Goal: Task Accomplishment & Management: Use online tool/utility

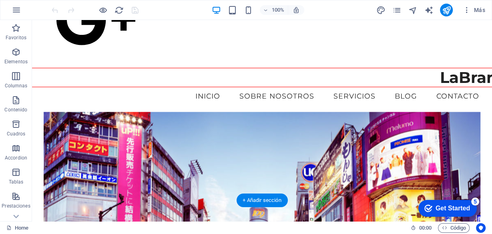
scroll to position [1121, 0]
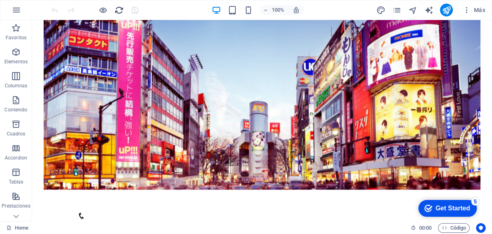
click at [114, 7] on div at bounding box center [95, 10] width 90 height 13
click at [118, 8] on icon "reload" at bounding box center [118, 10] width 9 height 9
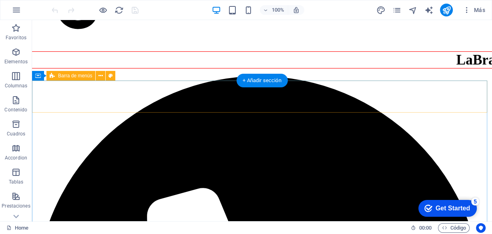
scroll to position [1025, 0]
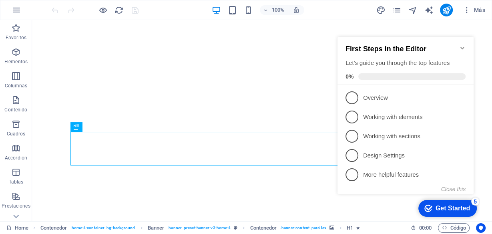
click at [455, 26] on div "checkmark Get Started 5 First Steps in the Editor Let's guide you through the t…" at bounding box center [407, 123] width 146 height 194
click at [462, 47] on icon "Minimize checklist" at bounding box center [462, 48] width 4 height 2
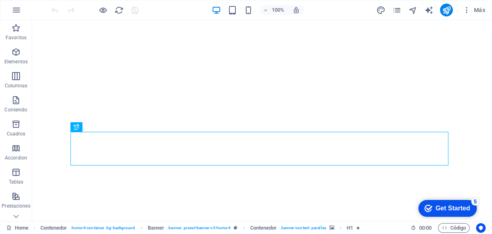
click at [480, 198] on div "checkmark Get Started 5 First Steps in the Editor Let's guide you through the t…" at bounding box center [446, 208] width 68 height 24
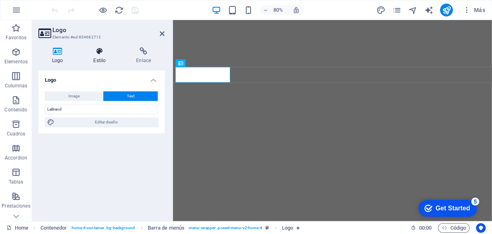
click at [99, 55] on icon at bounding box center [100, 51] width 40 height 8
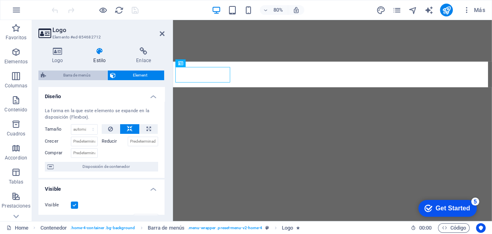
click at [74, 70] on span "Barra de menús" at bounding box center [76, 75] width 56 height 10
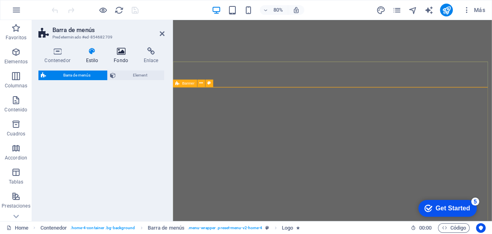
select select "rem"
select select "preset-menu-v2-home-4"
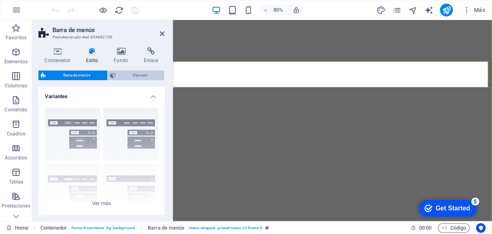
click at [141, 73] on span "Element" at bounding box center [140, 75] width 44 height 10
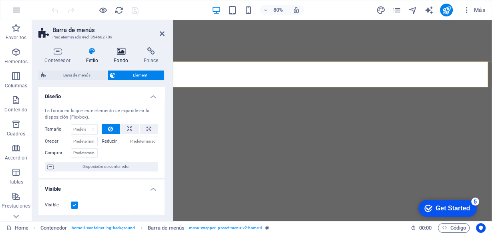
click at [114, 48] on icon at bounding box center [121, 51] width 27 height 8
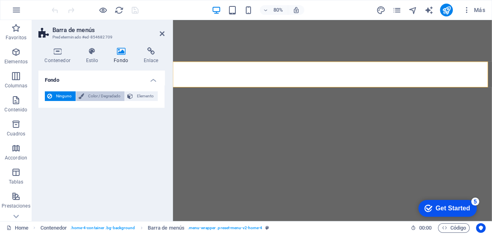
click at [101, 97] on span "Color / Degradado" at bounding box center [104, 96] width 36 height 10
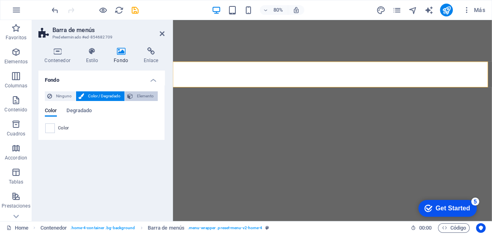
click at [139, 96] on span "Elemento" at bounding box center [145, 96] width 20 height 10
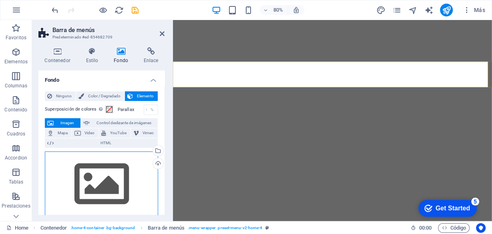
click at [112, 179] on div "Arrastra archivos aquí, haz clic para escoger archivos o selecciona archivos de…" at bounding box center [101, 184] width 113 height 66
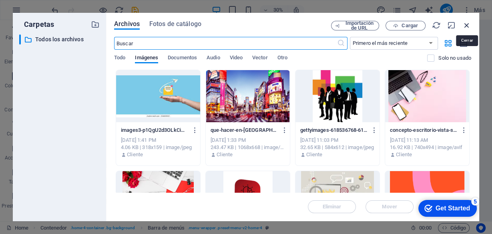
click at [466, 24] on icon "button" at bounding box center [466, 25] width 9 height 9
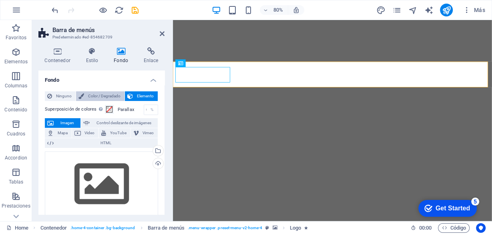
click at [94, 94] on span "Color / Degradado" at bounding box center [104, 96] width 36 height 10
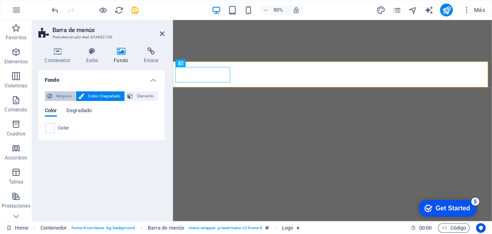
click at [65, 97] on span "Ninguno" at bounding box center [63, 96] width 19 height 10
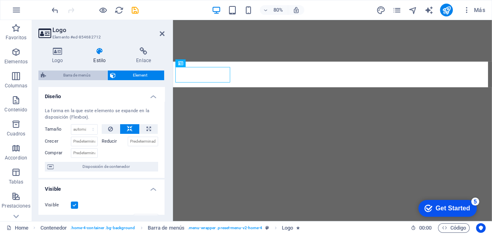
click at [76, 75] on span "Barra de menús" at bounding box center [76, 75] width 56 height 10
select select "px"
select select "rem"
select select "preset-menu-v2-home-4"
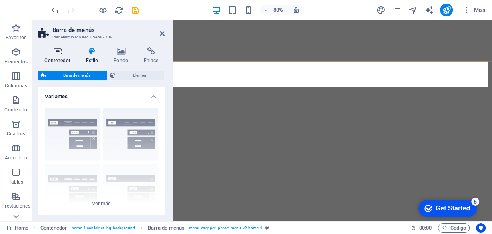
click at [60, 58] on h4 "Contenedor" at bounding box center [58, 55] width 41 height 17
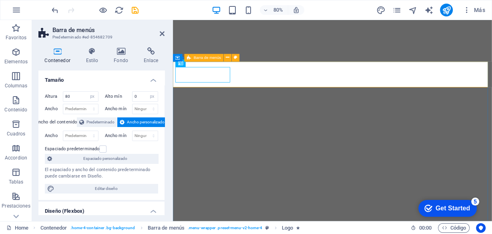
click at [178, 62] on icon at bounding box center [180, 63] width 5 height 8
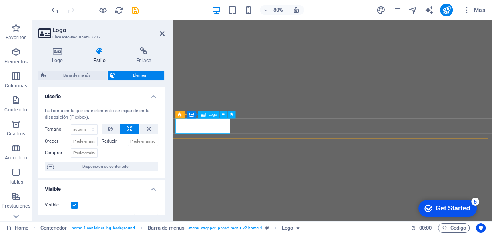
click at [215, 113] on span "Logo" at bounding box center [213, 114] width 8 height 4
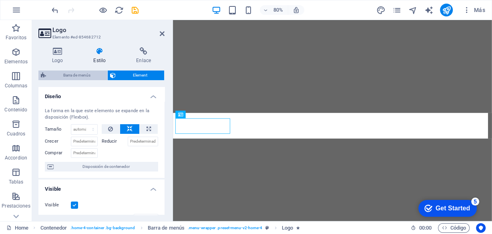
click at [85, 72] on span "Barra de menús" at bounding box center [76, 75] width 56 height 10
select select "rem"
select select "preset-menu-v2-home-4"
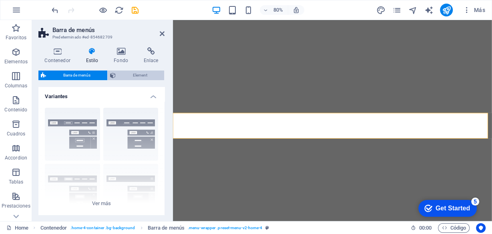
click at [125, 72] on span "Element" at bounding box center [140, 75] width 44 height 10
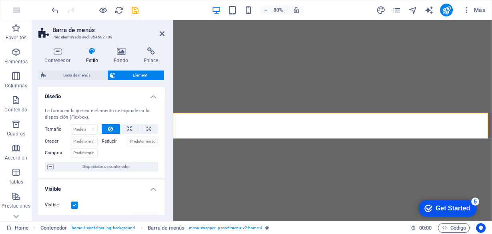
click at [93, 58] on h4 "Estilo" at bounding box center [94, 55] width 28 height 17
click at [54, 54] on icon at bounding box center [57, 51] width 38 height 8
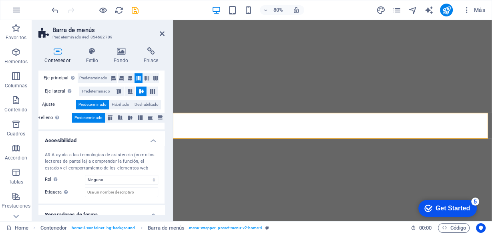
scroll to position [189, 0]
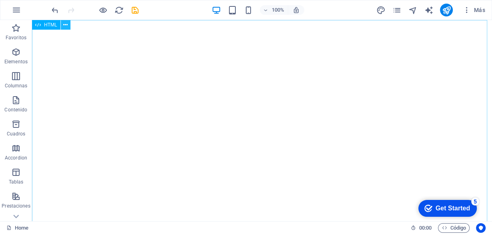
click at [66, 24] on icon at bounding box center [65, 25] width 4 height 8
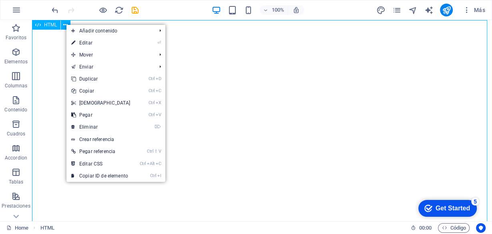
click at [48, 25] on span "HTML" at bounding box center [50, 24] width 13 height 5
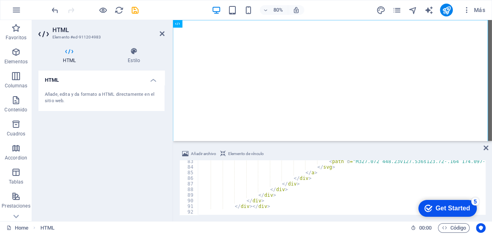
scroll to position [462, 0]
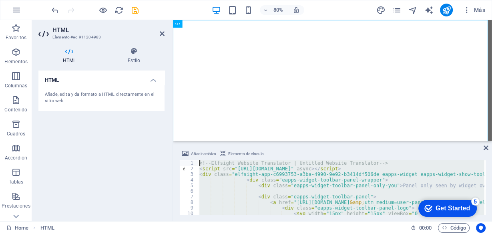
scroll to position [0, 0]
drag, startPoint x: 213, startPoint y: 161, endPoint x: 138, endPoint y: 74, distance: 113.8
click at [138, 74] on div "HTML Elemento #ed-911204983 HTML Estilo HTML Añade, edita y da formato a HTML d…" at bounding box center [262, 120] width 460 height 201
type textarea "<!-- Elfsight Website Translator | Untitled Website Translator --> <script src=…"
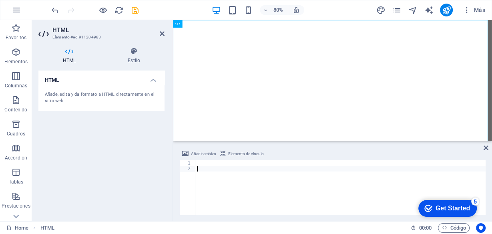
drag, startPoint x: 193, startPoint y: 177, endPoint x: 159, endPoint y: 149, distance: 42.9
click at [159, 149] on div "HTML Elemento #ed-911204983 HTML Estilo HTML Añade, edita y da formato a HTML d…" at bounding box center [262, 120] width 460 height 201
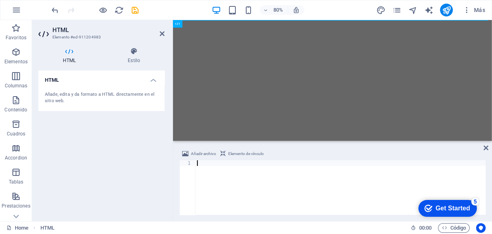
paste textarea "<div class="elfsight-app-c6993753-a3ba-4990-9e92-b3414df506de" data-elfsight-ap…"
type textarea "<div class="elfsight-app-c6993753-a3ba-4990-9e92-b3414df506de" data-elfsight-ap…"
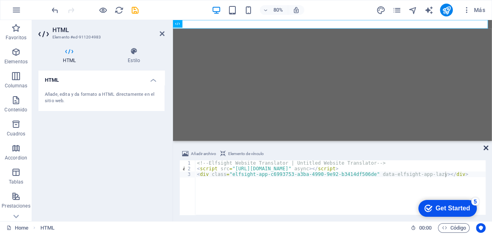
click at [484, 144] on icon at bounding box center [486, 147] width 5 height 6
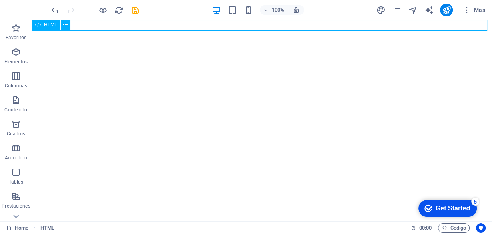
click at [45, 25] on span "HTML" at bounding box center [50, 24] width 13 height 5
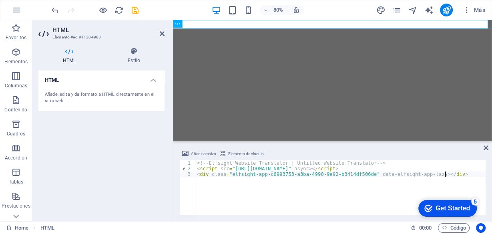
click at [459, 175] on div "<!-- Elfsight Website Translator | Untitled Website Translator --> < script src…" at bounding box center [340, 193] width 290 height 66
click at [131, 38] on h3 "Elemento #ed-911204983" at bounding box center [100, 37] width 96 height 7
click at [134, 52] on icon at bounding box center [133, 51] width 61 height 8
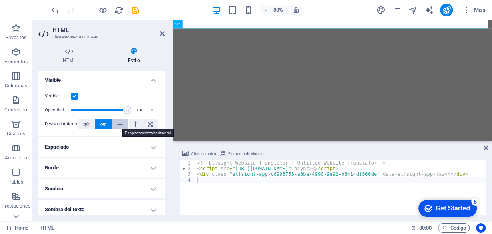
click at [118, 123] on icon at bounding box center [120, 124] width 6 height 10
click at [106, 126] on button at bounding box center [103, 124] width 16 height 10
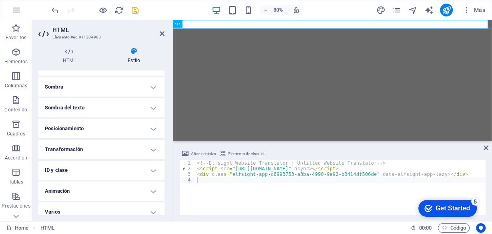
scroll to position [108, 0]
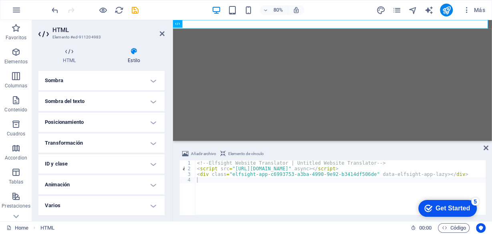
click at [79, 185] on h4 "Animación" at bounding box center [101, 184] width 126 height 19
click at [82, 207] on select "No animar Mostrar / Ocultar Subir/bajar Acercar/alejar Deslizar de izquierda a …" at bounding box center [101, 209] width 113 height 10
select select "shrink"
click at [45, 204] on select "No animar Mostrar / Ocultar Subir/bajar Acercar/alejar Deslizar de izquierda a …" at bounding box center [101, 209] width 113 height 10
select select "scroll"
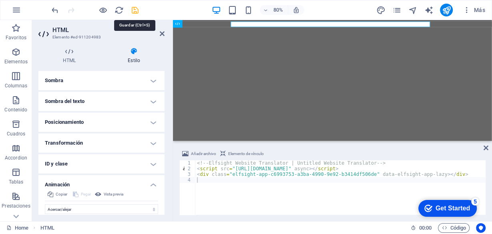
click at [134, 8] on icon "save" at bounding box center [134, 10] width 9 height 9
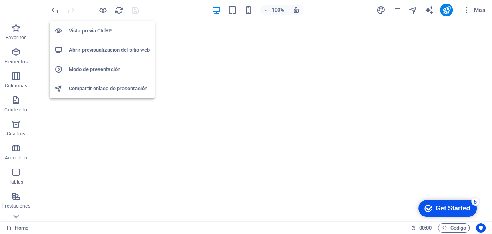
click at [91, 50] on h6 "Abrir previsualización del sitio web" at bounding box center [109, 50] width 81 height 10
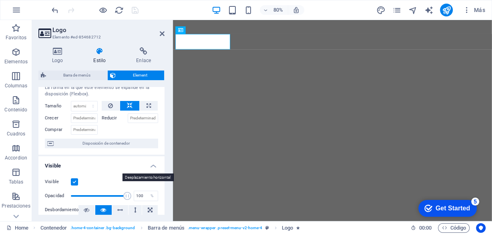
scroll to position [0, 0]
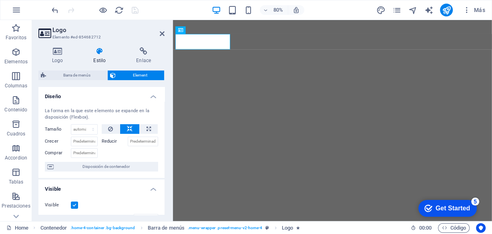
click at [80, 37] on h3 "Elemento #ed-854682712" at bounding box center [100, 37] width 96 height 7
click at [57, 32] on h2 "Logo" at bounding box center [108, 29] width 112 height 7
click at [56, 32] on h2 "Logo" at bounding box center [108, 29] width 112 height 7
click at [99, 60] on h4 "Estilo" at bounding box center [101, 55] width 43 height 17
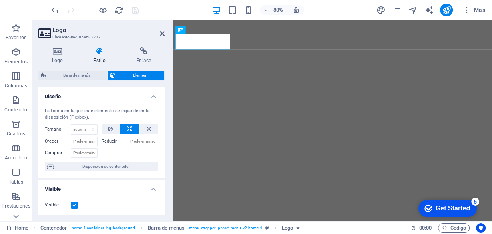
click at [99, 60] on h4 "Estilo" at bounding box center [101, 55] width 43 height 17
click at [98, 54] on icon at bounding box center [100, 51] width 40 height 8
click at [63, 62] on h4 "Logo" at bounding box center [58, 55] width 41 height 17
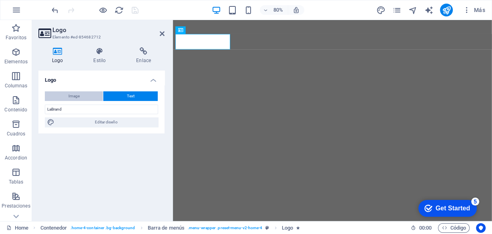
click at [81, 96] on button "Image" at bounding box center [74, 96] width 58 height 10
select select "DISABLED_OPTION_VALUE"
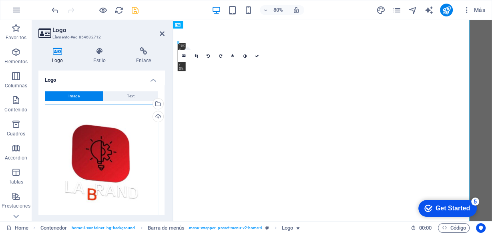
click at [112, 137] on div "Arrastra archivos aquí, haz clic para escoger archivos o selecciona archivos de…" at bounding box center [101, 164] width 113 height 120
click at [112, 137] on body "labraand Home (es) Favoritos Elementos Columnas Contenido Cuadros Accordion Tab…" at bounding box center [246, 117] width 492 height 234
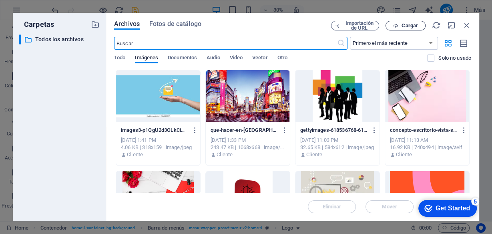
click at [413, 29] on button "Cargar" at bounding box center [405, 26] width 40 height 10
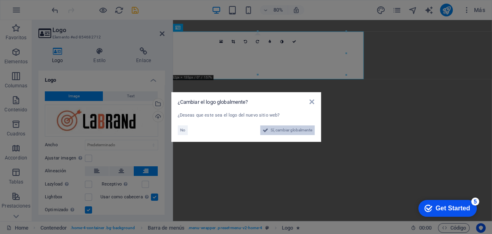
click at [287, 127] on span "Sí, cambiar globalmente" at bounding box center [292, 130] width 42 height 10
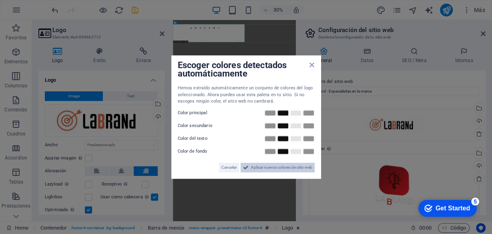
click at [282, 163] on span "Aplicar nuevos colores de sitio web" at bounding box center [281, 168] width 61 height 10
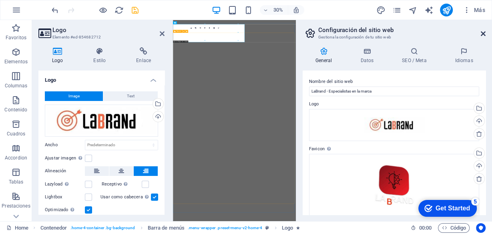
click at [484, 33] on icon at bounding box center [483, 33] width 5 height 6
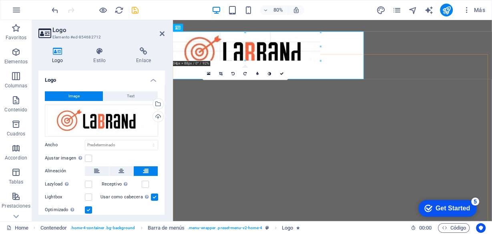
drag, startPoint x: 342, startPoint y: 73, endPoint x: 167, endPoint y: 77, distance: 175.3
type input "502"
select select "px"
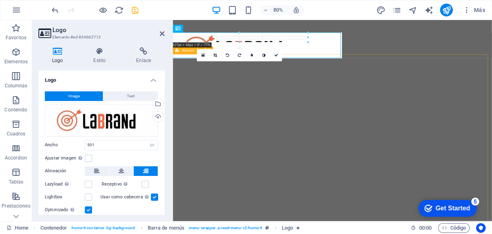
drag, startPoint x: 329, startPoint y: 70, endPoint x: 206, endPoint y: 32, distance: 128.9
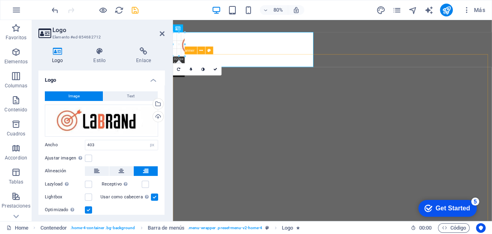
drag, startPoint x: 299, startPoint y: 63, endPoint x: 150, endPoint y: 27, distance: 153.6
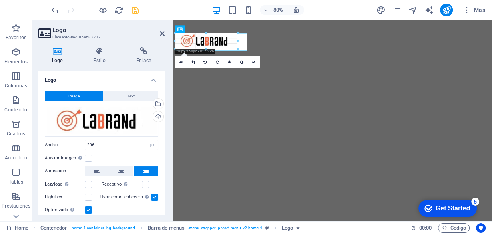
drag, startPoint x: 241, startPoint y: 49, endPoint x: 219, endPoint y: 46, distance: 21.8
type input "201"
click at [254, 60] on icon at bounding box center [254, 62] width 4 height 4
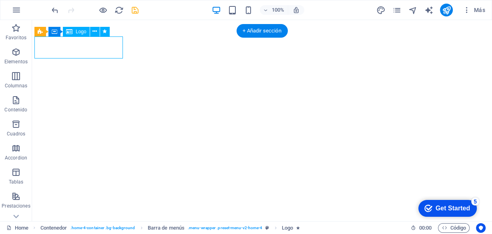
select select "px"
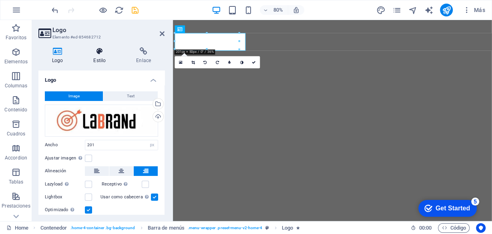
click at [98, 57] on h4 "Estilo" at bounding box center [101, 55] width 43 height 17
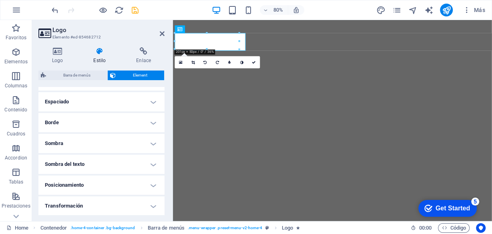
scroll to position [122, 0]
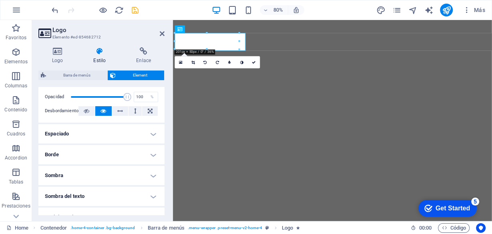
click at [72, 154] on h4 "Borde" at bounding box center [101, 154] width 126 height 19
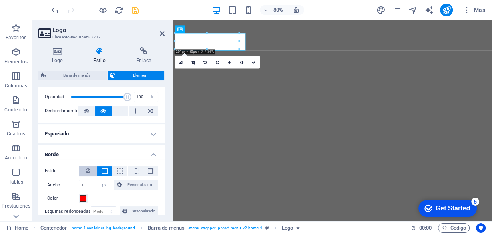
click at [88, 171] on icon at bounding box center [88, 171] width 5 height 10
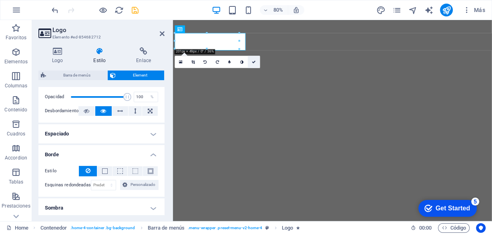
click at [255, 62] on icon at bounding box center [254, 62] width 4 height 4
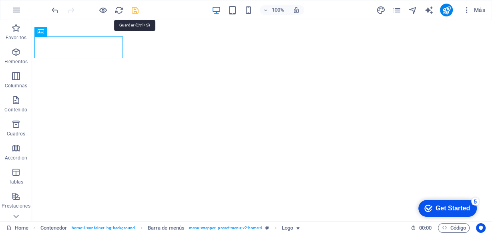
click at [131, 9] on icon "save" at bounding box center [134, 10] width 9 height 9
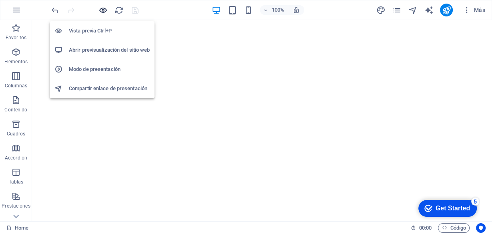
click at [103, 9] on icon "button" at bounding box center [102, 10] width 9 height 9
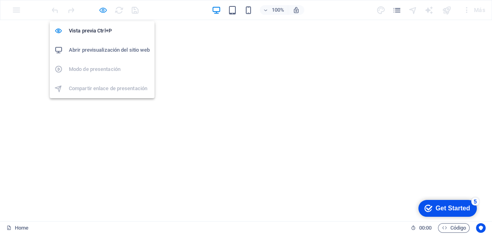
click at [103, 10] on icon "button" at bounding box center [102, 10] width 9 height 9
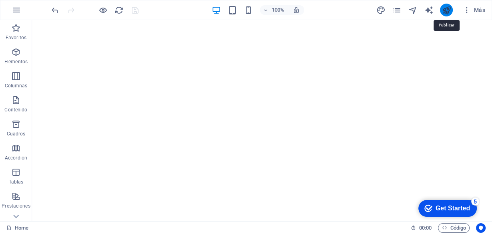
click at [445, 10] on icon "publish" at bounding box center [446, 10] width 9 height 9
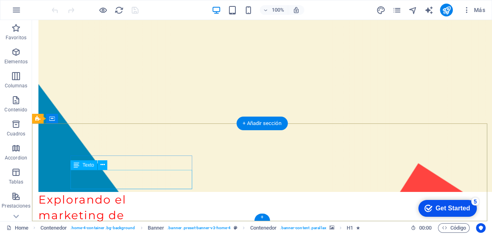
scroll to position [2245, 0]
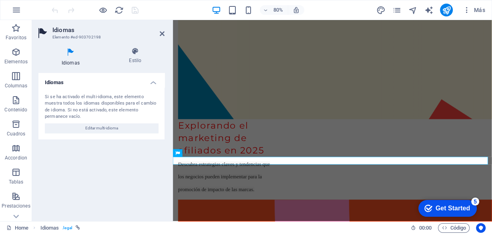
scroll to position [2242, 0]
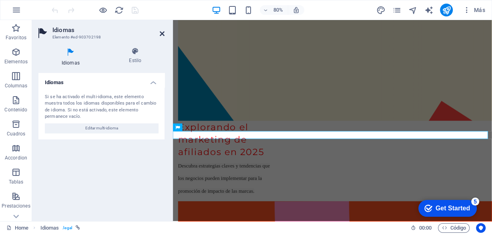
click at [162, 32] on icon at bounding box center [162, 33] width 5 height 6
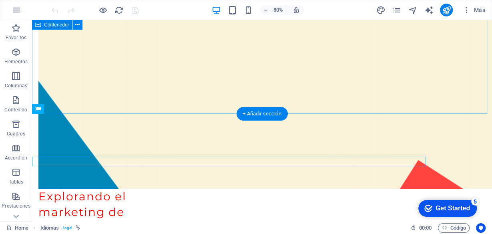
scroll to position [2245, 0]
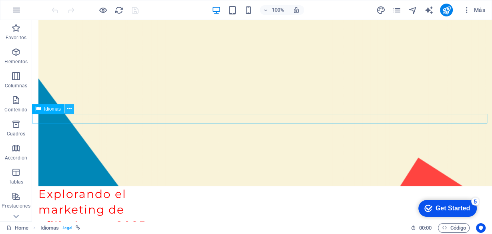
click at [68, 107] on icon at bounding box center [69, 108] width 4 height 8
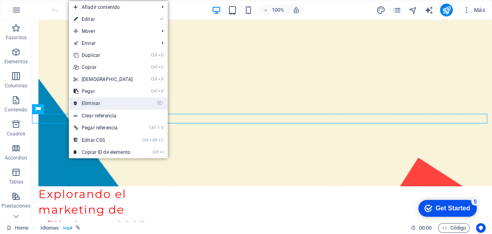
click at [86, 104] on link "⌦ Eliminar" at bounding box center [103, 103] width 69 height 12
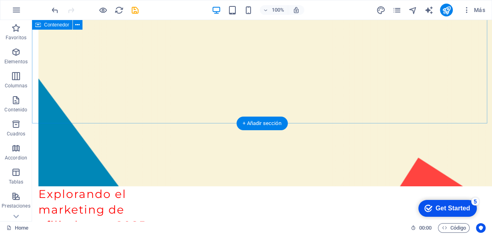
scroll to position [2235, 0]
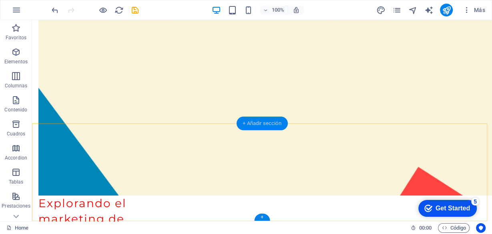
click at [249, 123] on div "+ Añadir sección" at bounding box center [261, 123] width 51 height 14
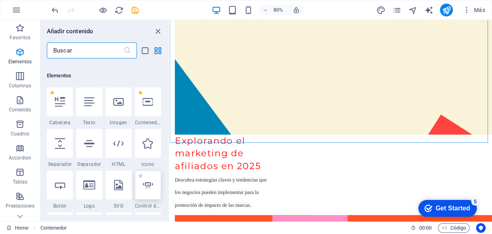
scroll to position [133, 0]
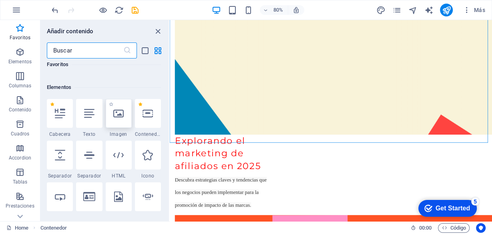
click at [121, 114] on icon at bounding box center [118, 113] width 10 height 10
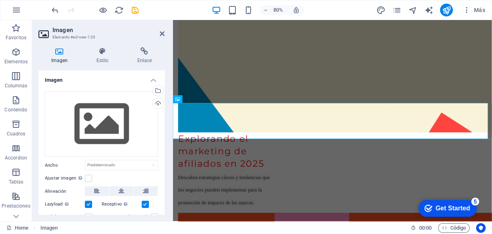
scroll to position [2277, 0]
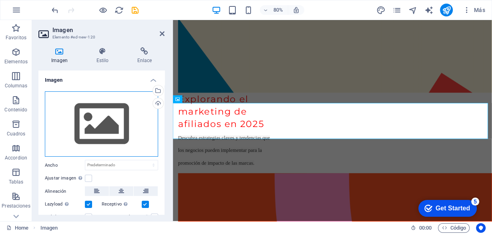
click at [111, 127] on div "Arrastra archivos aquí, haz clic para escoger archivos o selecciona archivos de…" at bounding box center [101, 124] width 113 height 66
click at [111, 127] on body "labraand Home (es) Favoritos Elementos Columnas Contenido Cuadros Accordion Tab…" at bounding box center [246, 117] width 492 height 234
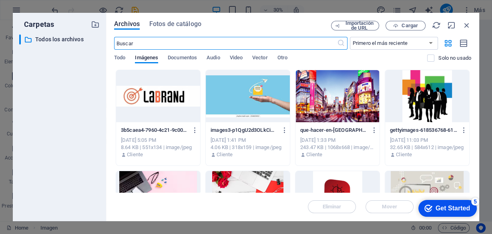
scroll to position [2210, 0]
click at [178, 100] on div at bounding box center [158, 96] width 84 height 52
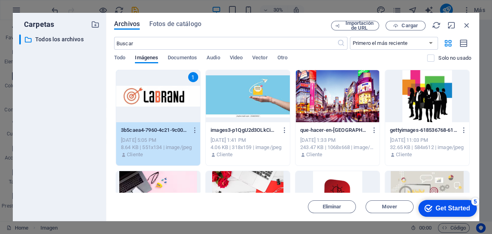
click at [166, 100] on div "1" at bounding box center [158, 96] width 84 height 52
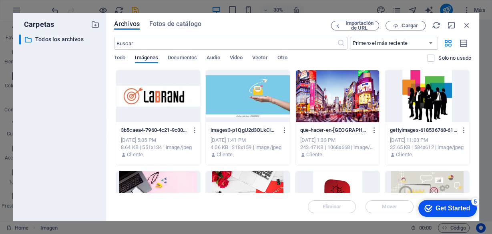
click at [166, 100] on div at bounding box center [158, 96] width 84 height 52
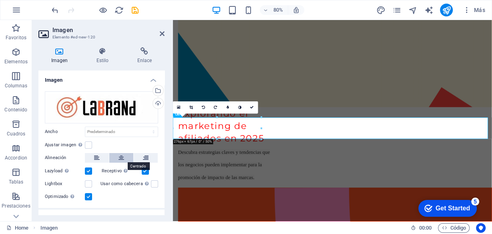
click at [124, 155] on button at bounding box center [121, 158] width 24 height 10
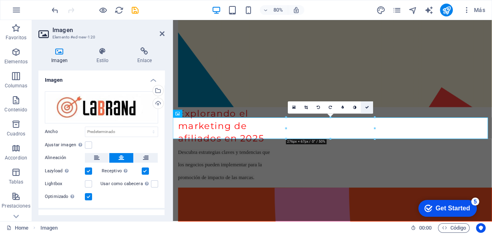
click at [367, 106] on icon at bounding box center [367, 108] width 4 height 4
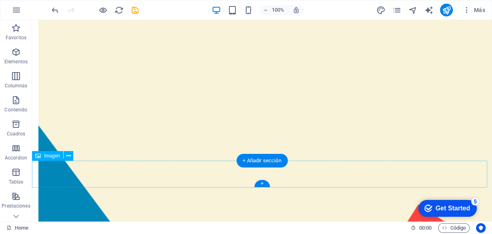
scroll to position [2230, 0]
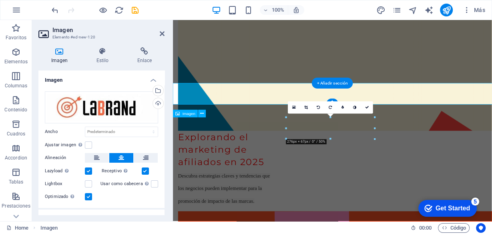
scroll to position [2259, 0]
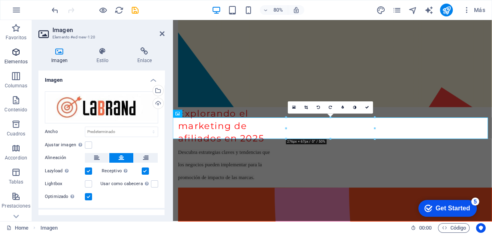
click at [13, 50] on icon "button" at bounding box center [16, 52] width 10 height 10
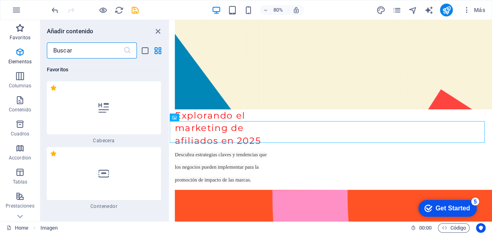
scroll to position [2255, 0]
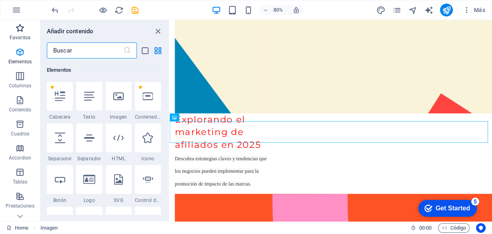
click at [16, 32] on icon "button" at bounding box center [20, 28] width 10 height 10
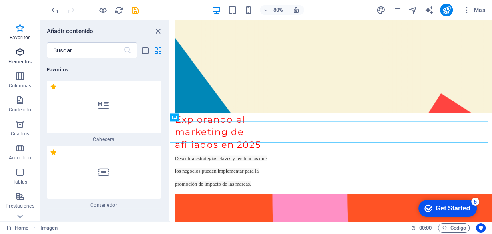
scroll to position [0, 0]
click at [18, 55] on icon "button" at bounding box center [20, 52] width 10 height 10
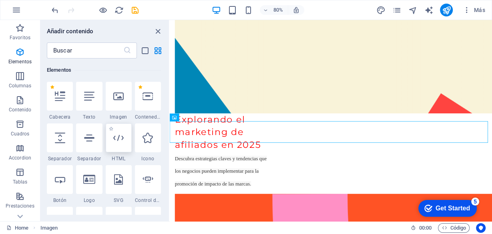
scroll to position [150, 0]
click at [85, 139] on icon at bounding box center [89, 137] width 10 height 10
select select "%"
select select "px"
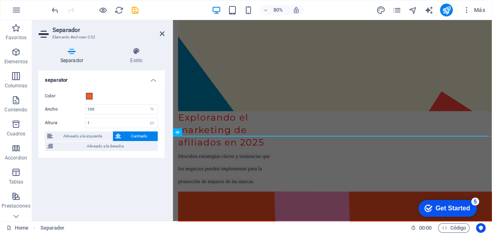
scroll to position [2266, 0]
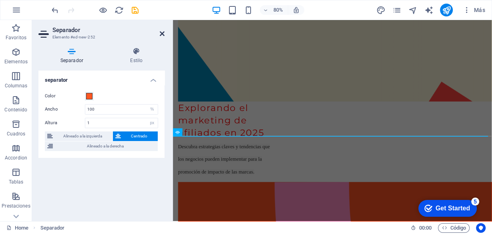
click at [163, 34] on icon at bounding box center [162, 33] width 5 height 6
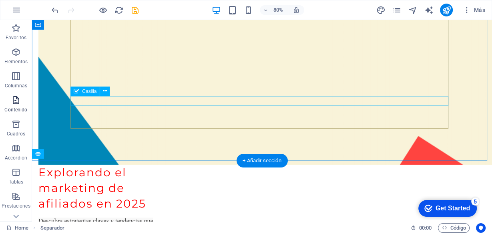
scroll to position [2230, 0]
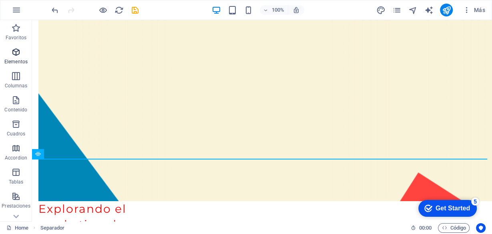
click at [14, 56] on icon "button" at bounding box center [16, 52] width 10 height 10
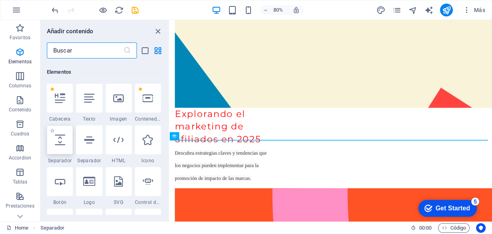
scroll to position [150, 0]
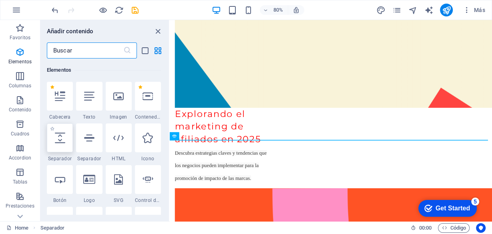
click at [61, 136] on icon at bounding box center [60, 137] width 10 height 10
select select "px"
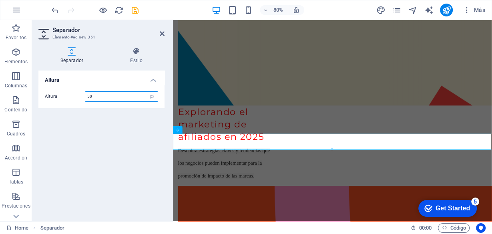
scroll to position [2273, 0]
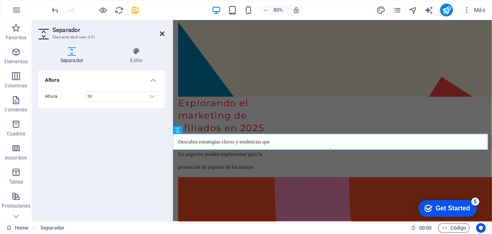
drag, startPoint x: 163, startPoint y: 34, endPoint x: 211, endPoint y: 156, distance: 131.7
click at [163, 34] on icon at bounding box center [162, 33] width 5 height 6
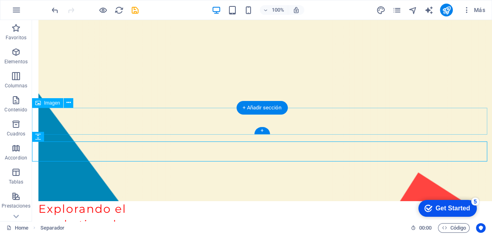
scroll to position [2289, 0]
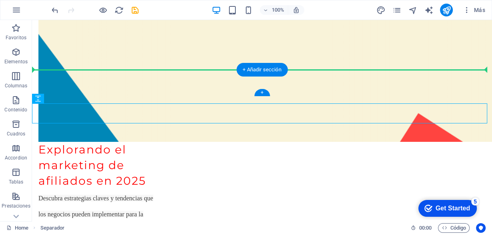
drag, startPoint x: 200, startPoint y: 119, endPoint x: 207, endPoint y: 75, distance: 44.2
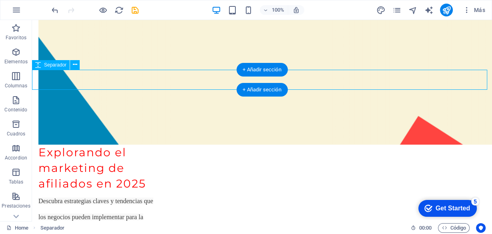
select select "px"
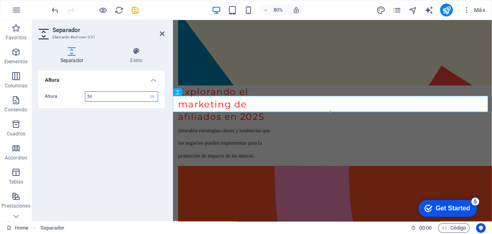
drag, startPoint x: 98, startPoint y: 95, endPoint x: 56, endPoint y: 98, distance: 41.3
click at [56, 98] on div "Altura 50 px rem vh vw" at bounding box center [101, 96] width 113 height 10
type input "80"
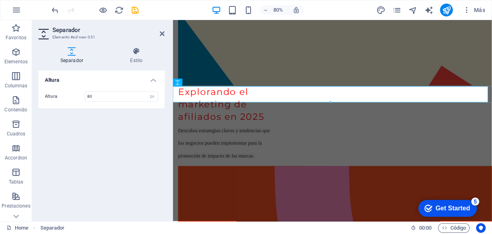
scroll to position [2298, 0]
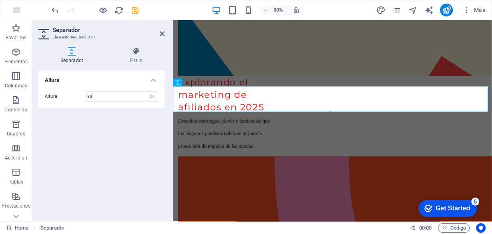
click at [106, 155] on div "Altura Altura 80 px rem vh vw" at bounding box center [101, 142] width 126 height 144
click at [161, 33] on icon at bounding box center [162, 33] width 5 height 6
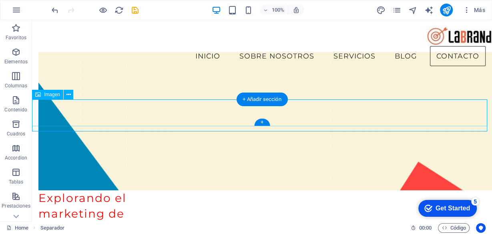
scroll to position [2237, 0]
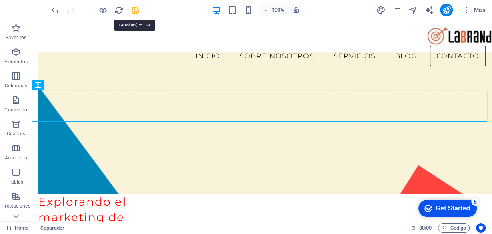
click at [134, 9] on icon "save" at bounding box center [134, 10] width 9 height 9
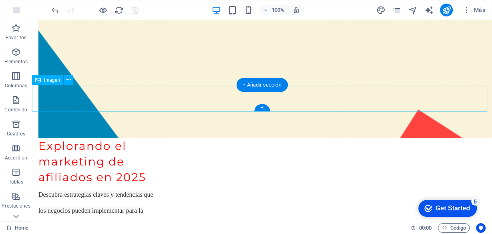
scroll to position [2301, 0]
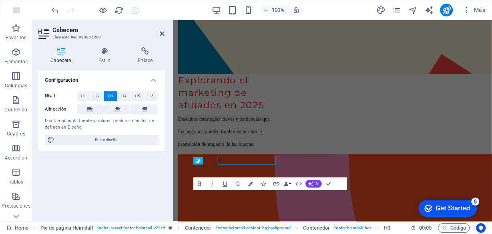
scroll to position [2298, 0]
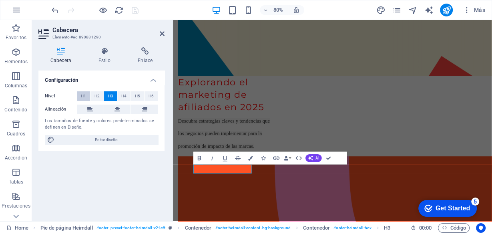
click at [80, 91] on button "H1" at bounding box center [83, 96] width 13 height 10
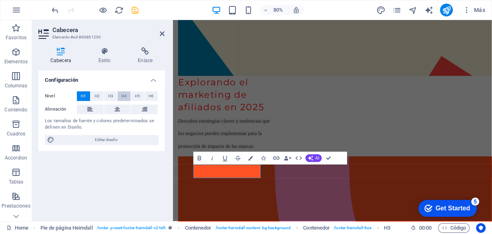
click at [122, 96] on span "H4" at bounding box center [123, 96] width 5 height 10
drag, startPoint x: 163, startPoint y: 34, endPoint x: 178, endPoint y: 116, distance: 83.8
click at [163, 34] on icon at bounding box center [162, 33] width 5 height 6
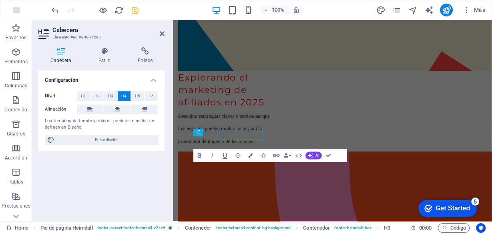
scroll to position [2301, 0]
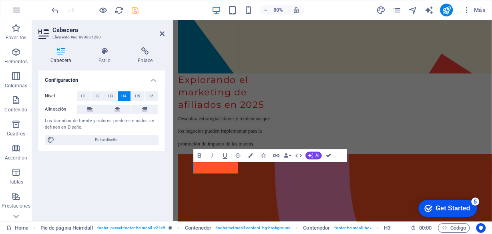
drag, startPoint x: 329, startPoint y: 154, endPoint x: 283, endPoint y: 141, distance: 47.6
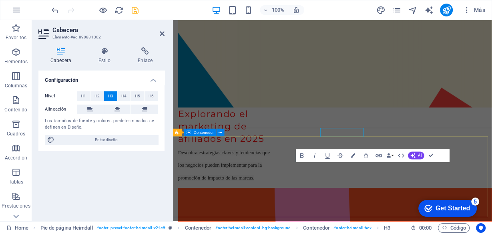
scroll to position [2301, 0]
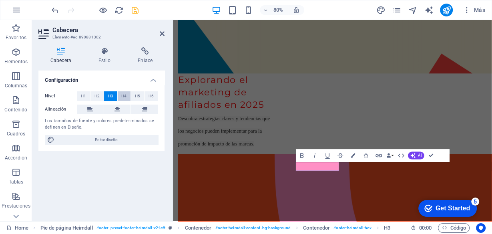
click at [122, 94] on span "H4" at bounding box center [123, 96] width 5 height 10
drag, startPoint x: 430, startPoint y: 154, endPoint x: 385, endPoint y: 161, distance: 45.3
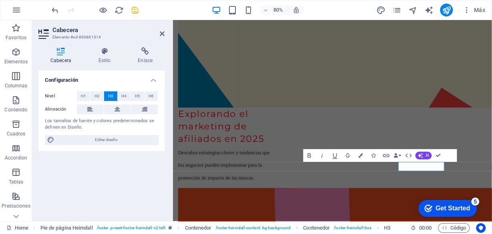
scroll to position [2301, 0]
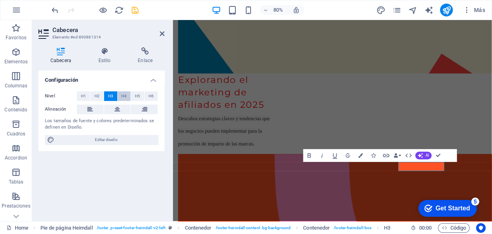
click at [121, 94] on button "H4" at bounding box center [124, 96] width 13 height 10
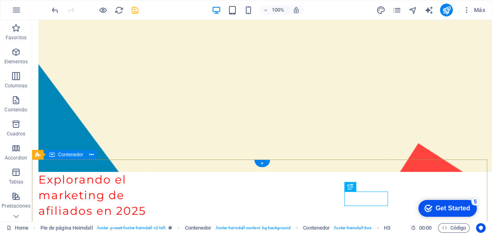
scroll to position [2304, 0]
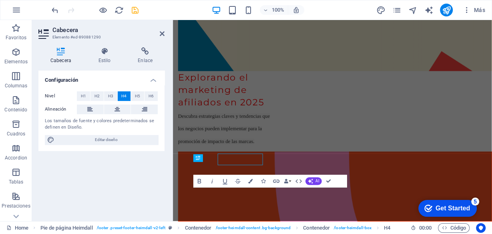
scroll to position [2301, 0]
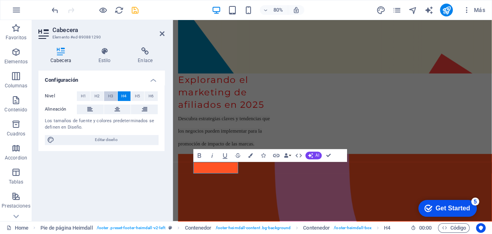
click at [107, 96] on button "H3" at bounding box center [110, 96] width 13 height 10
click at [125, 94] on span "H4" at bounding box center [123, 96] width 5 height 10
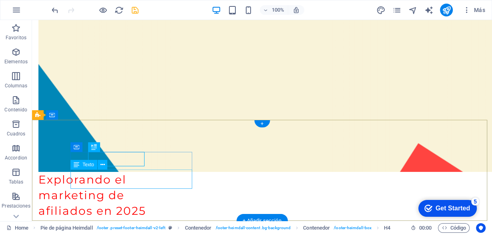
scroll to position [2304, 0]
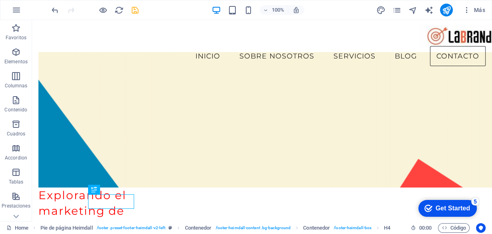
scroll to position [2240, 0]
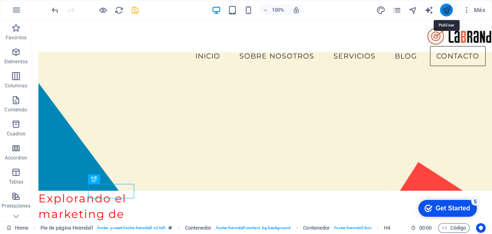
click at [445, 12] on icon "publish" at bounding box center [446, 10] width 9 height 9
